Goal: Check status: Check status

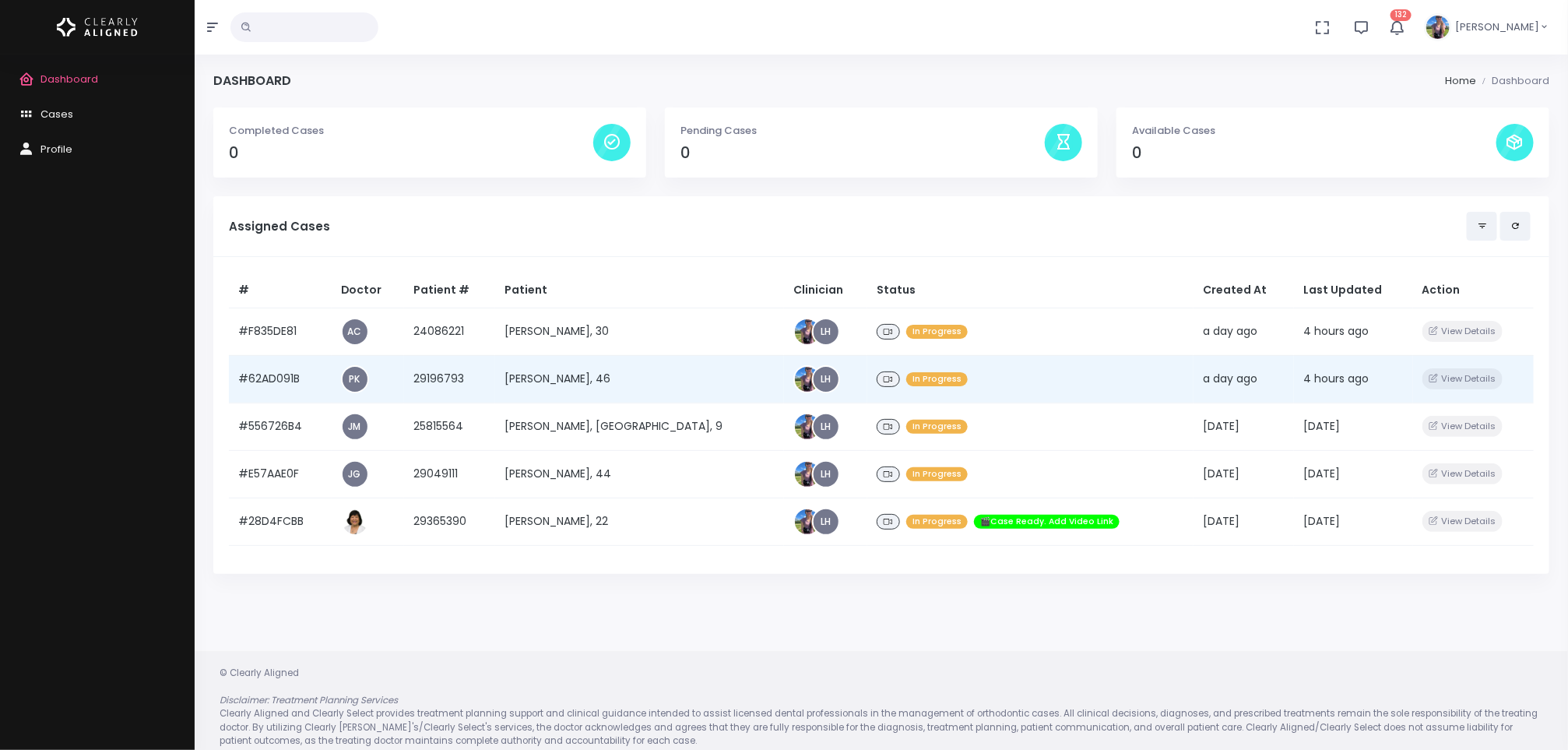
click at [533, 383] on td "[PERSON_NAME], 46" at bounding box center [639, 378] width 288 height 47
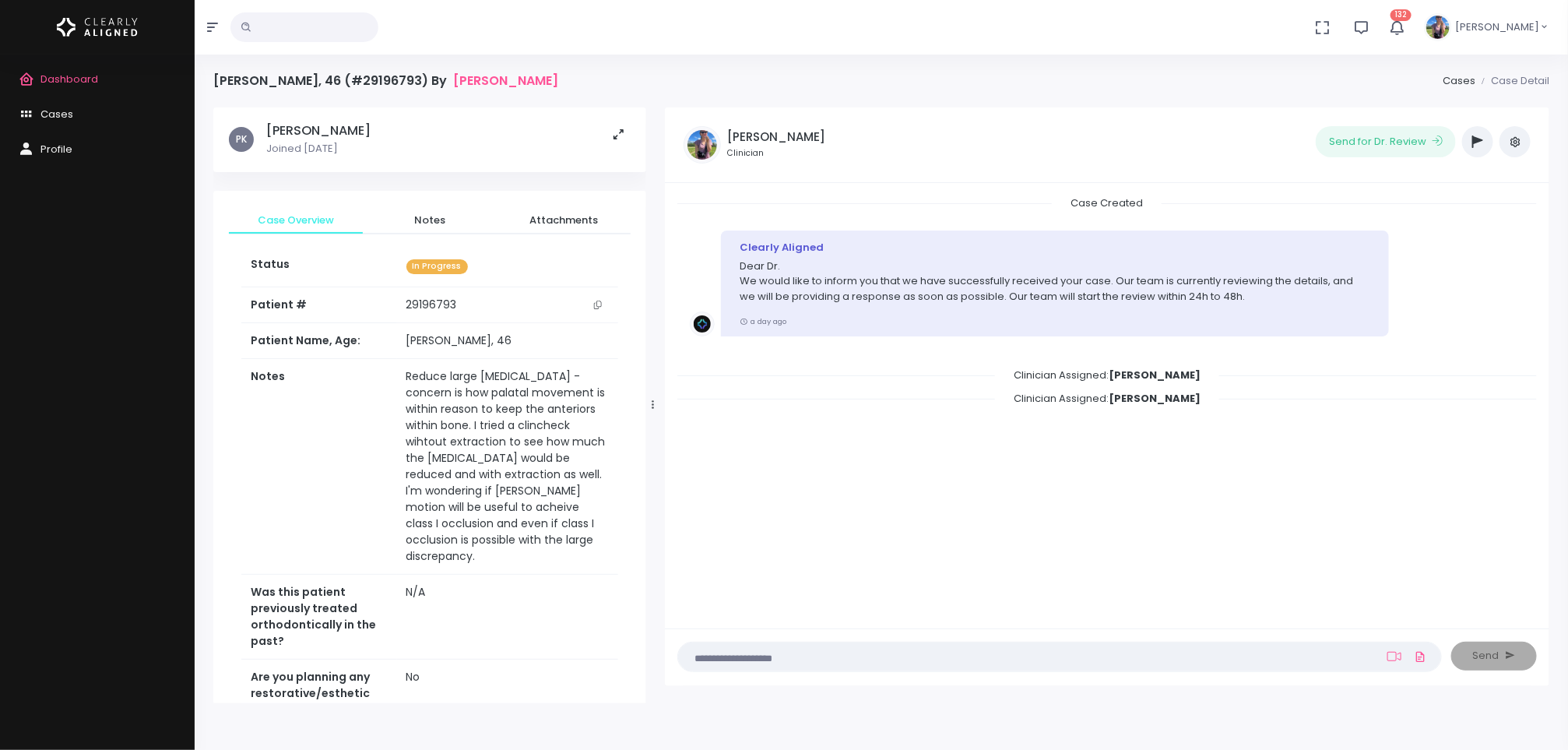
click at [601, 305] on icon "scrollable content" at bounding box center [598, 305] width 8 height 9
click at [83, 73] on span "Dashboard" at bounding box center [69, 79] width 58 height 15
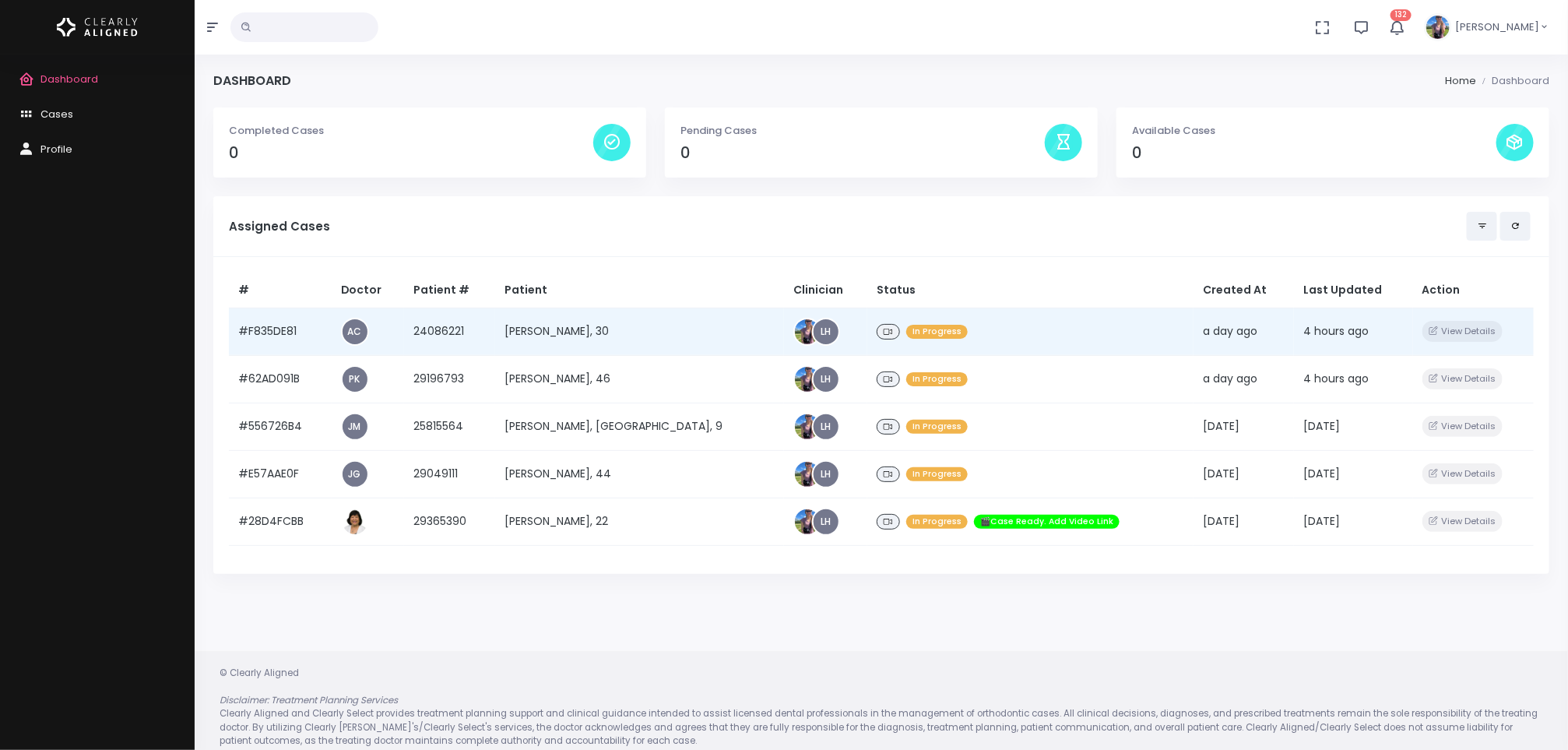
click at [542, 336] on td "[PERSON_NAME], 30" at bounding box center [639, 331] width 288 height 47
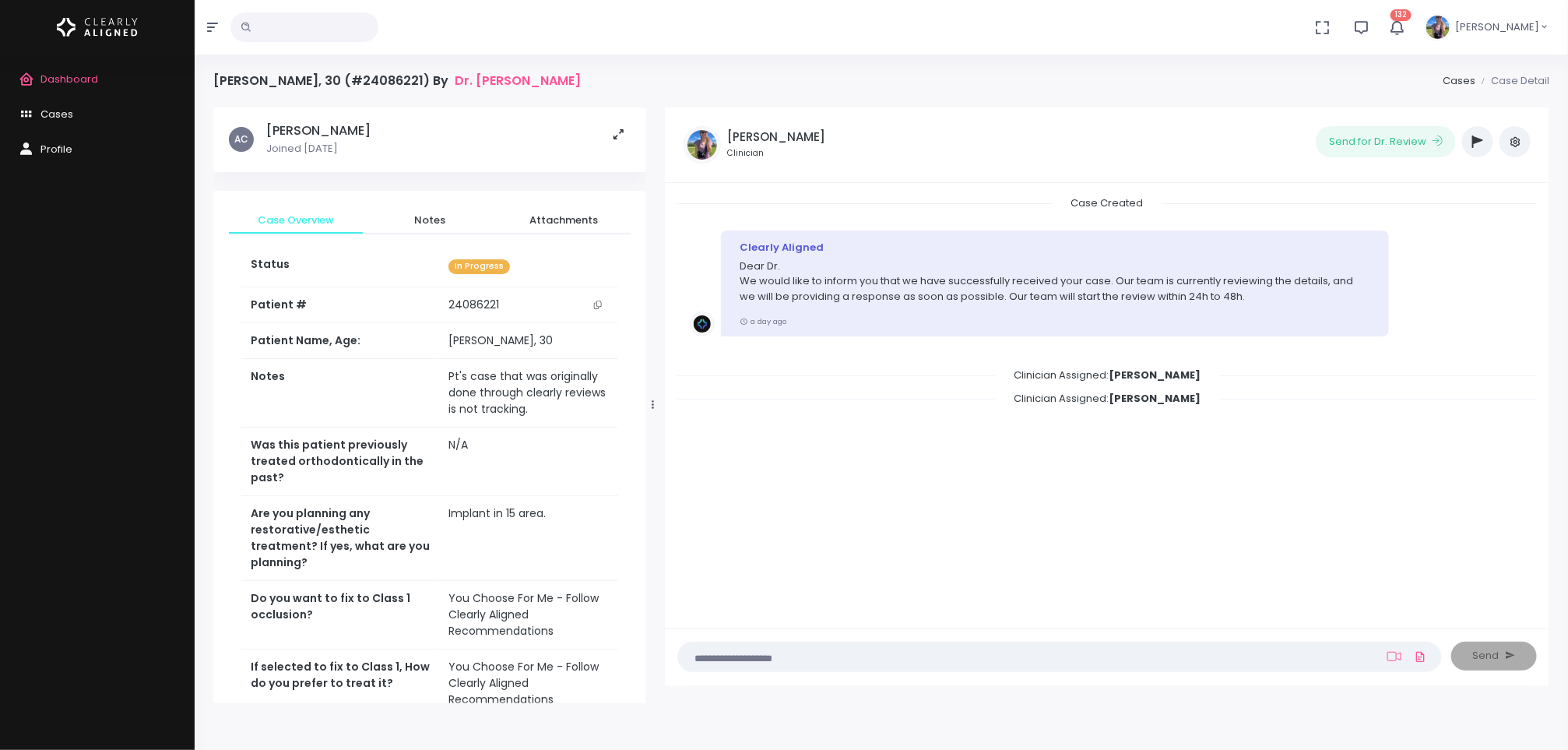
click at [604, 309] on button "scrollable content" at bounding box center [598, 305] width 22 height 17
